Goal: Find specific page/section: Find specific page/section

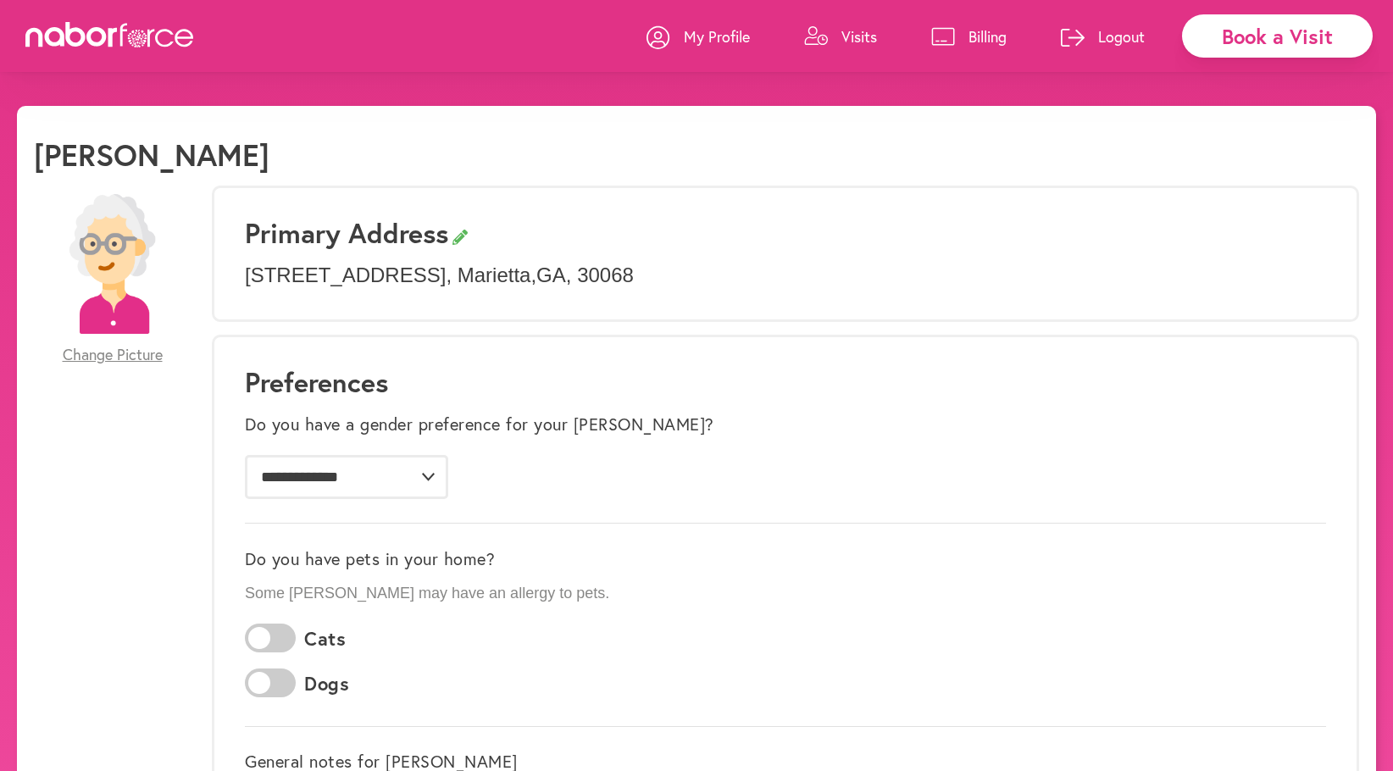
click at [858, 42] on p "Visits" at bounding box center [860, 36] width 36 height 20
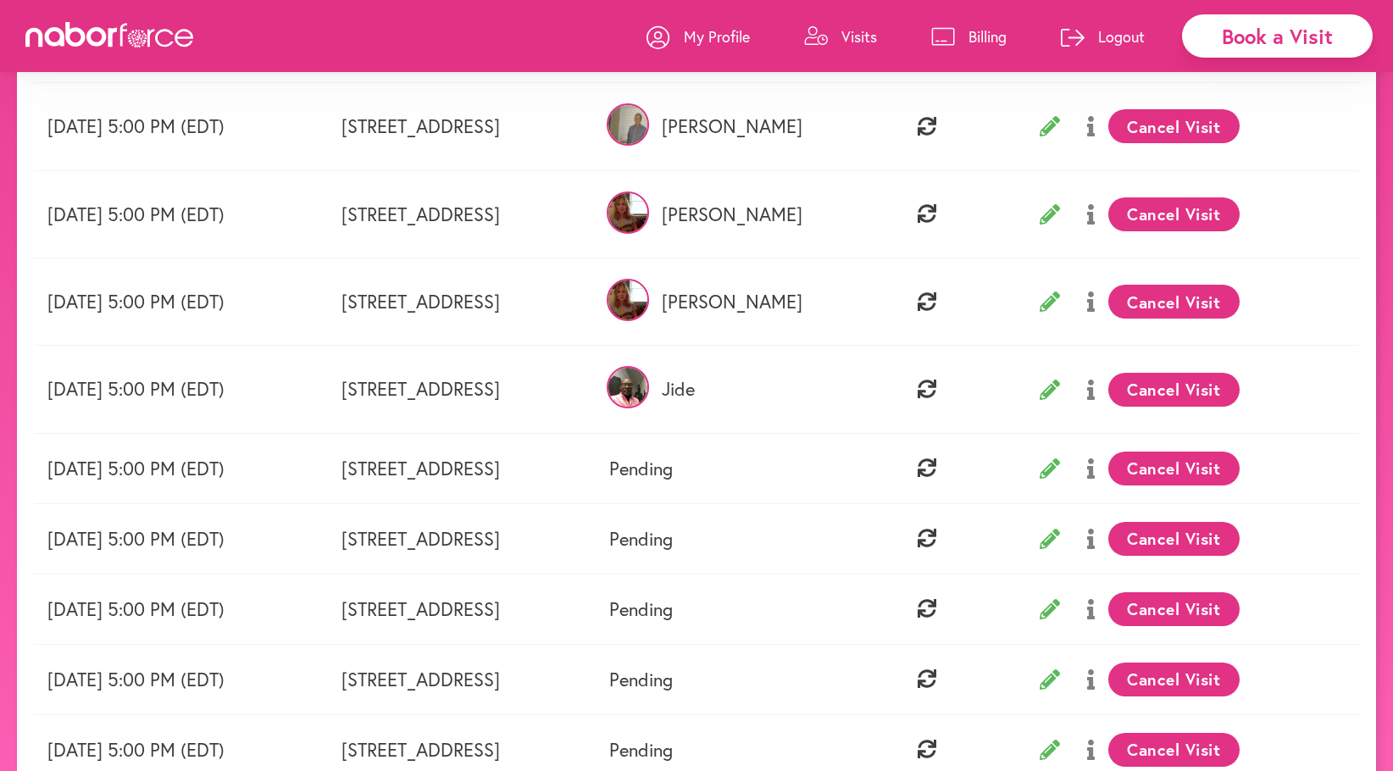
scroll to position [310, 0]
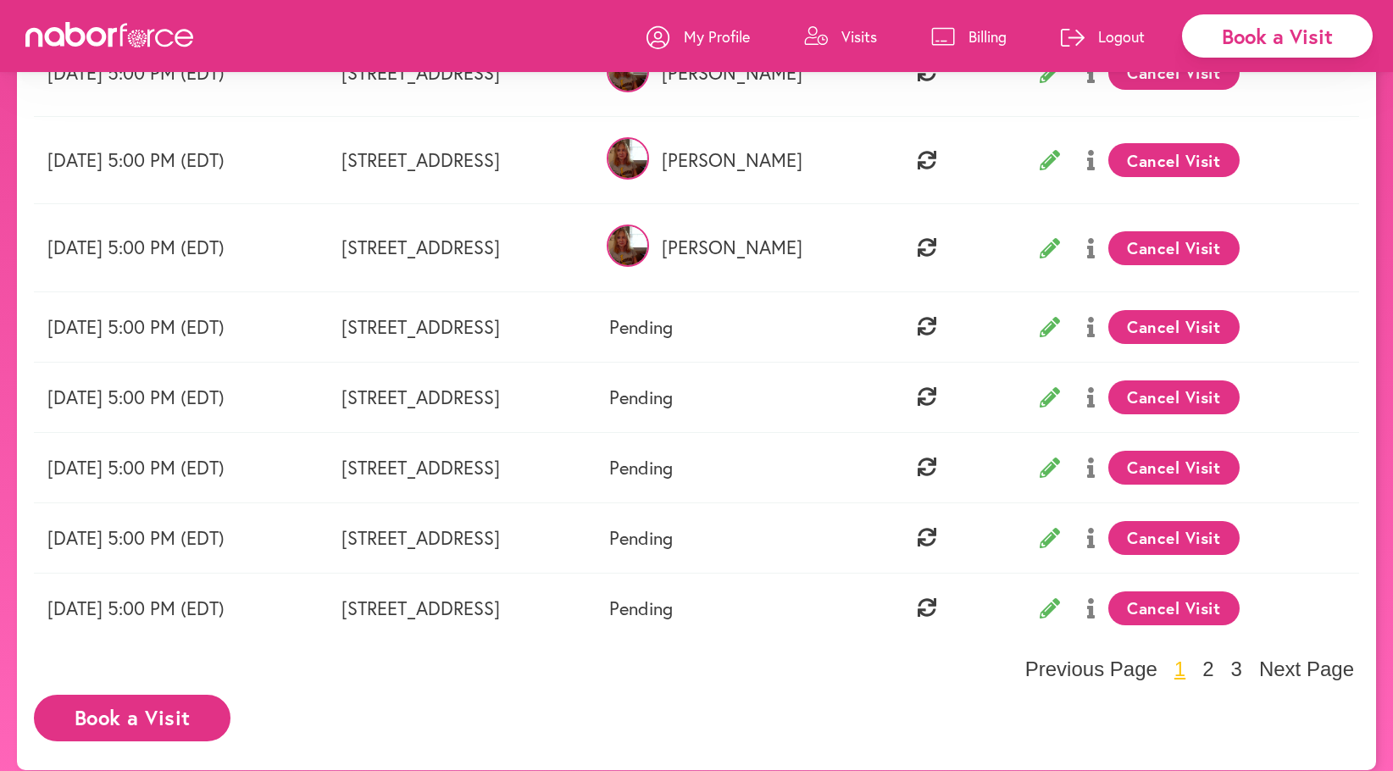
scroll to position [452, 0]
